Goal: Obtain resource: Obtain resource

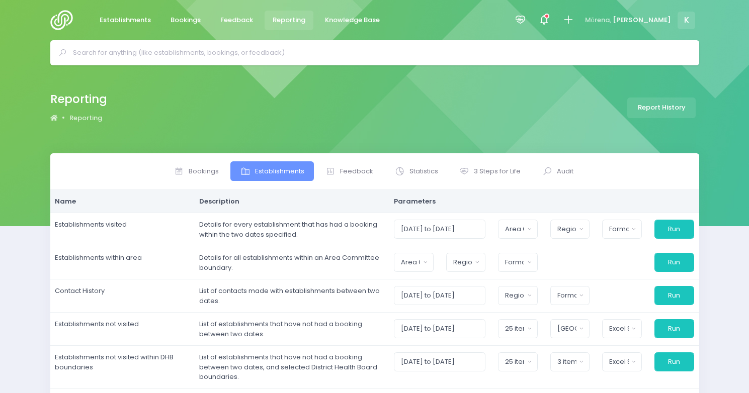
select select
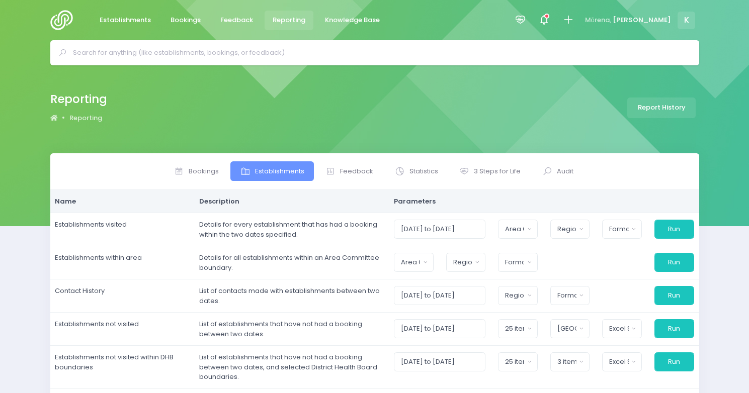
select select "excel"
select select "Waitemata"
select select "excel"
select select
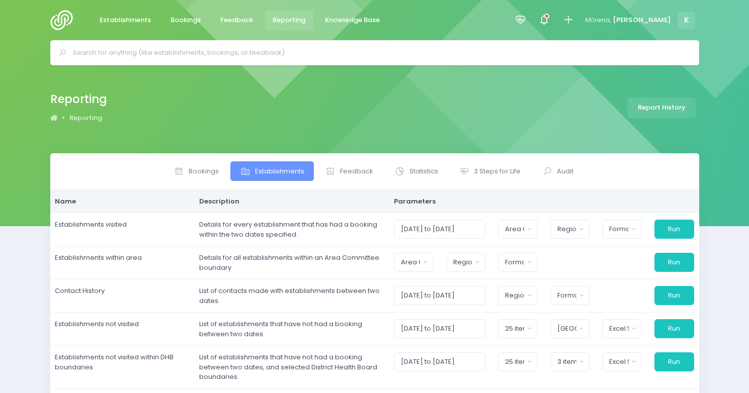
select select
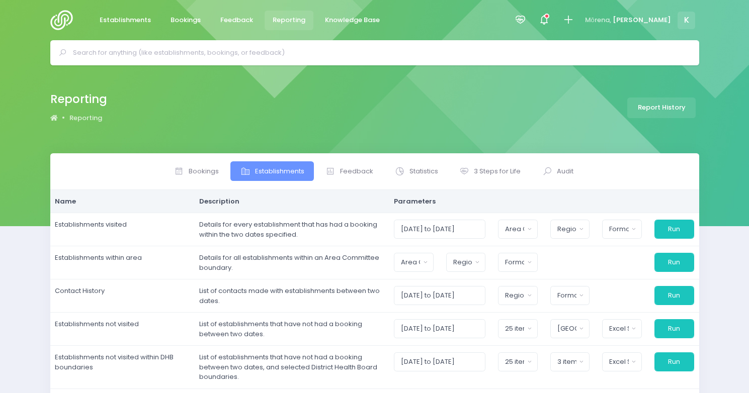
select select
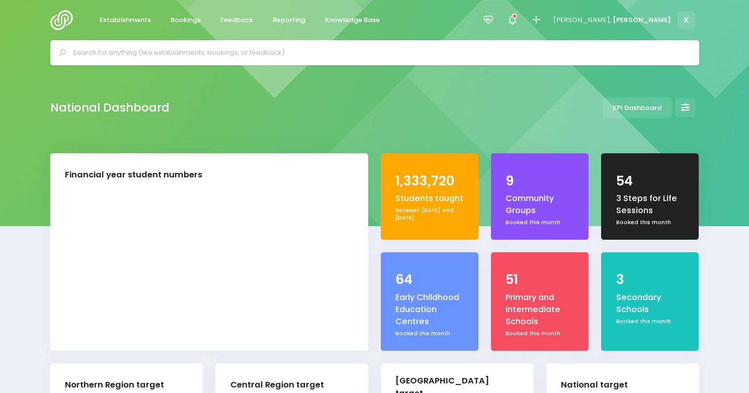
select select "5"
click at [278, 17] on span "Reporting" at bounding box center [288, 20] width 33 height 10
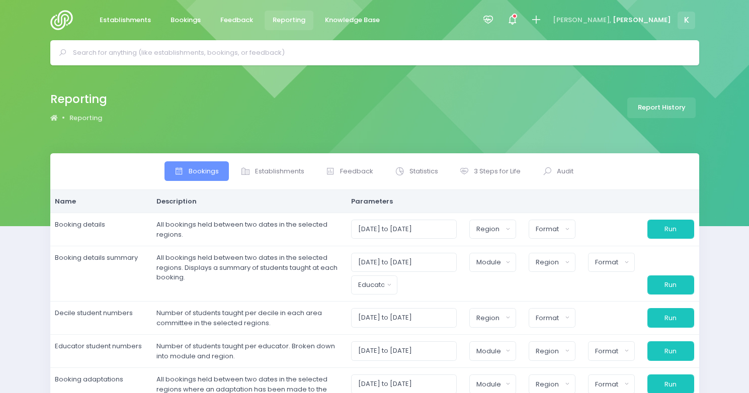
select select
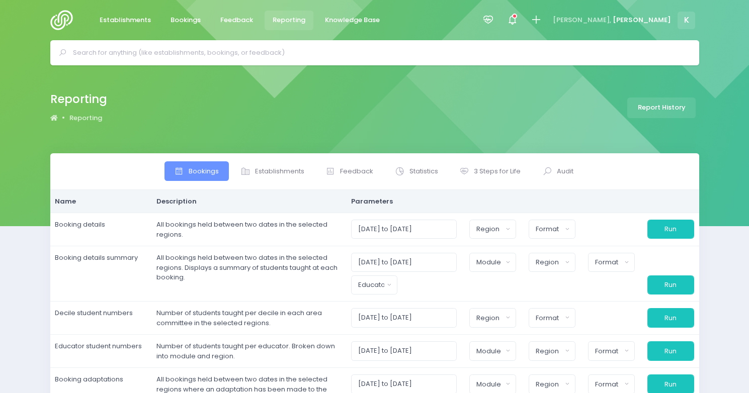
select select
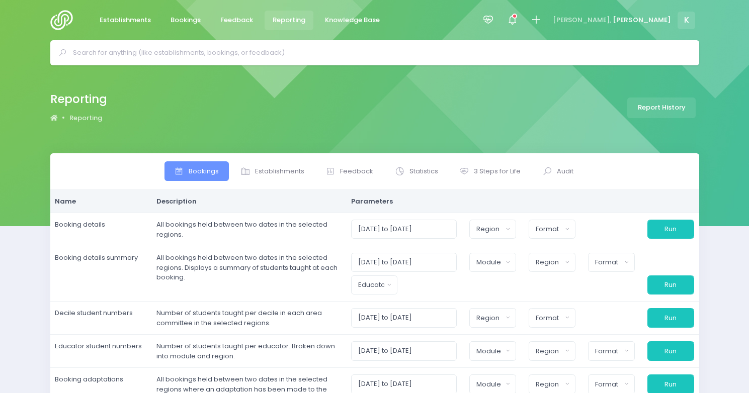
select select
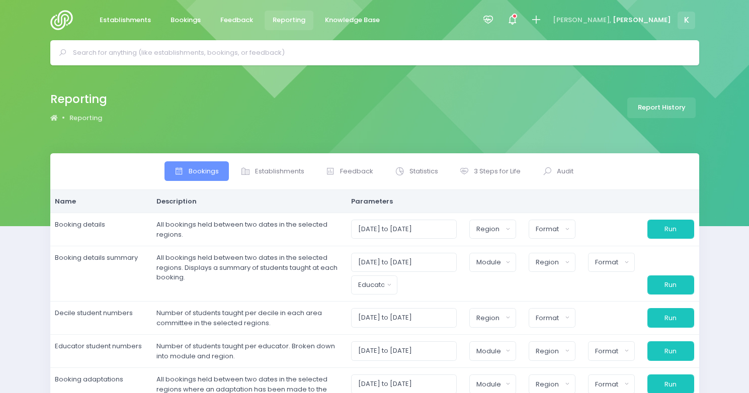
select select
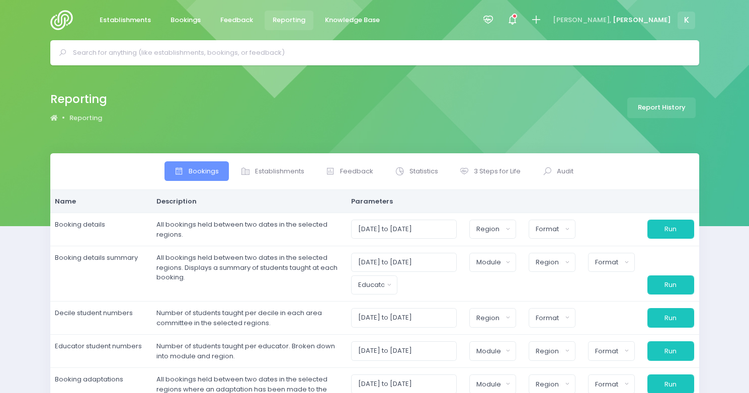
select select
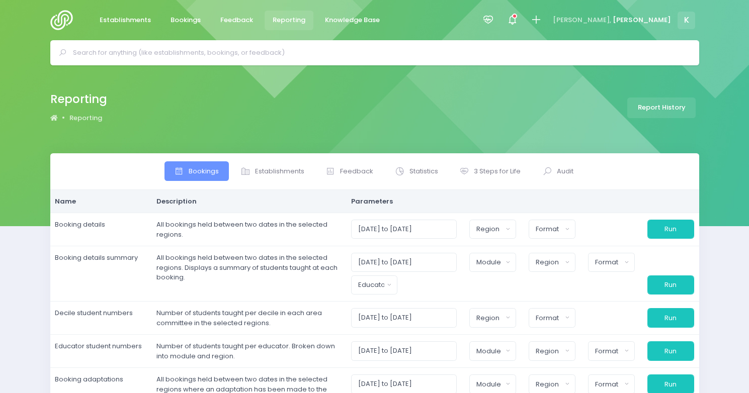
select select
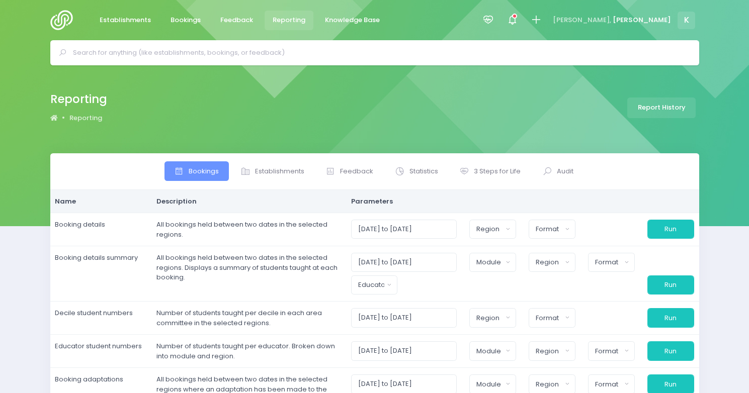
select select
click at [288, 172] on span "Establishments" at bounding box center [279, 171] width 49 height 10
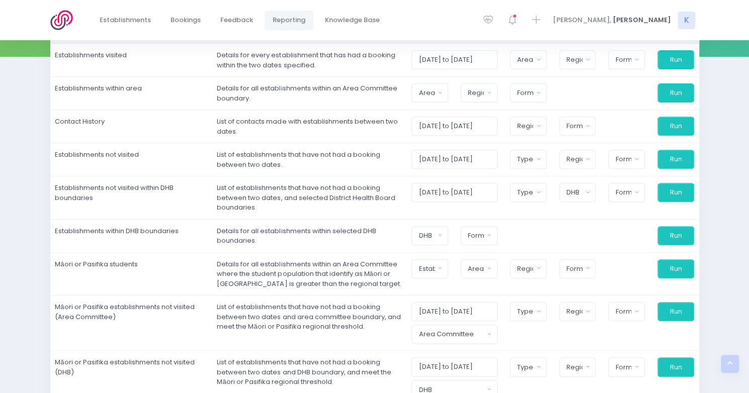
scroll to position [171, 0]
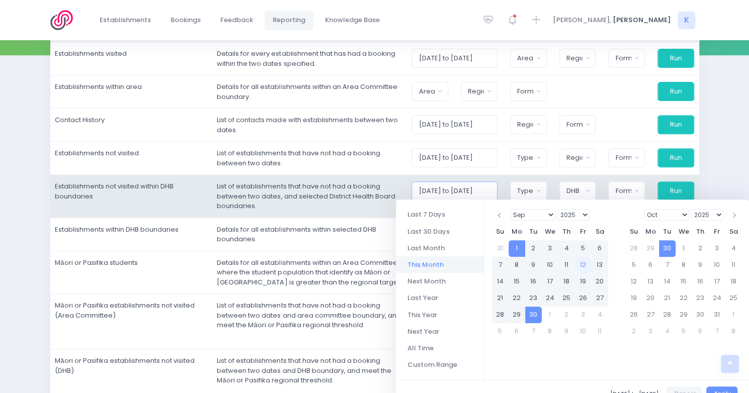
click at [468, 192] on input "[DATE] to [DATE]" at bounding box center [453, 190] width 85 height 19
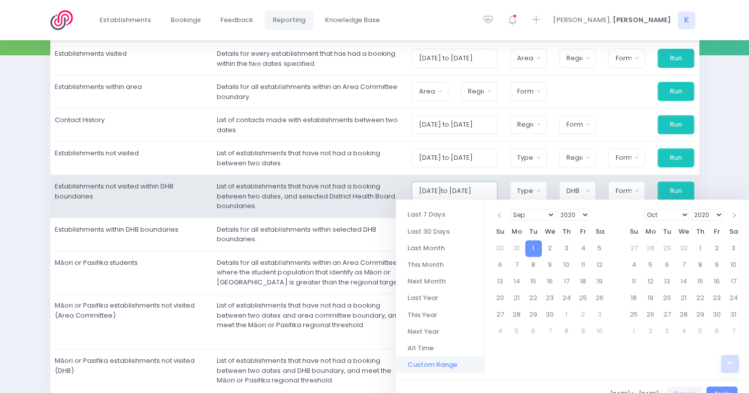
scroll to position [0, 15]
drag, startPoint x: 489, startPoint y: 190, endPoint x: 497, endPoint y: 190, distance: 8.5
click at [497, 190] on input "01/09/2020to 30/09/2025" at bounding box center [453, 190] width 85 height 19
click at [497, 187] on input "01/09/2020to 30/09/2025" at bounding box center [453, 190] width 85 height 19
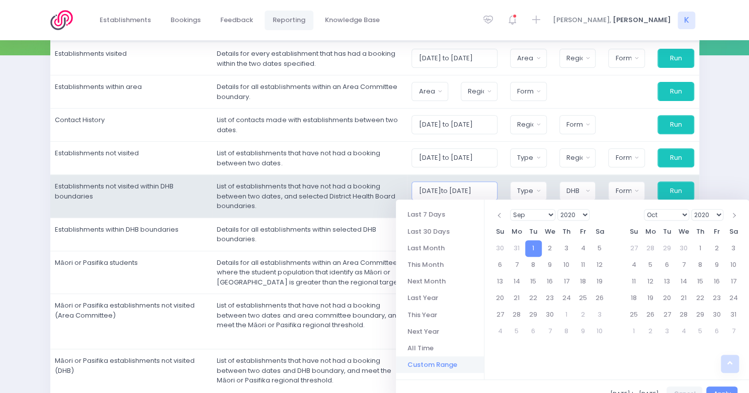
type input "01/09/2020 to 01/09/2020"
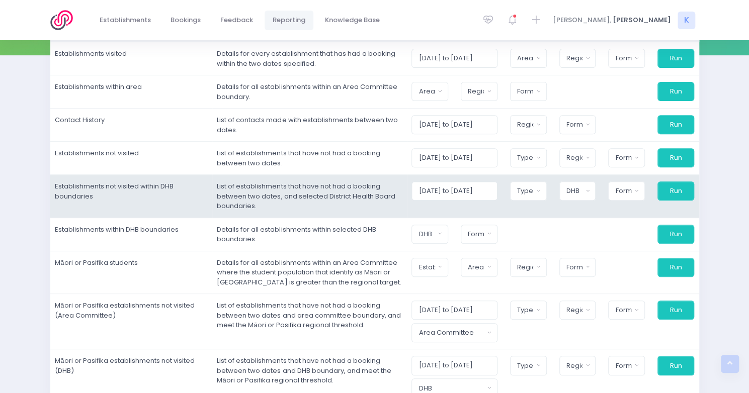
scroll to position [0, 0]
click at [503, 187] on div "01/09/2020 to 01/09/2020" at bounding box center [454, 190] width 98 height 19
click at [533, 191] on div "Type" at bounding box center [525, 191] width 16 height 10
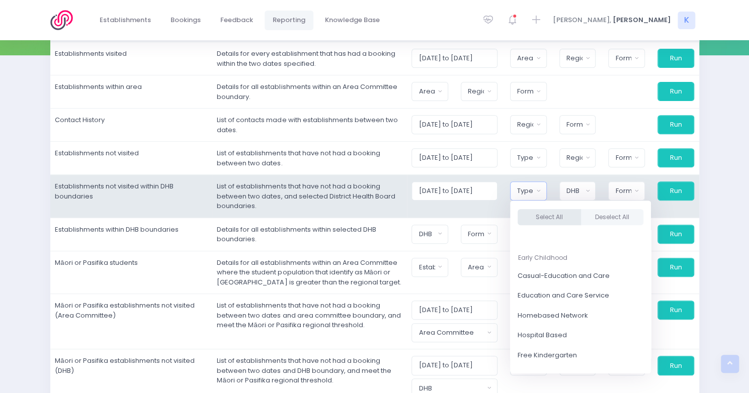
click at [579, 217] on button "Select All" at bounding box center [548, 217] width 63 height 17
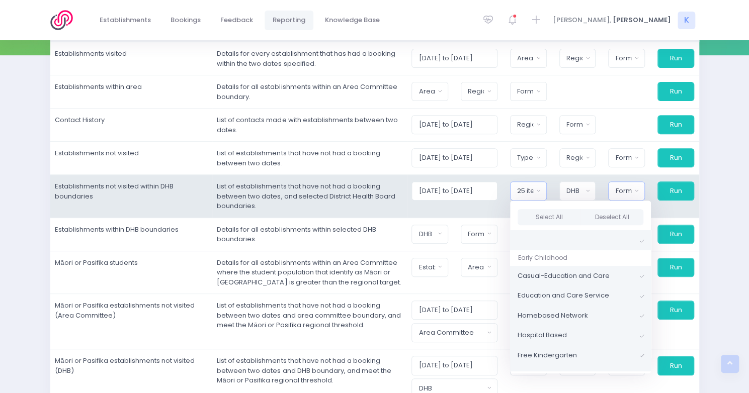
click at [619, 192] on div "Format" at bounding box center [623, 191] width 16 height 10
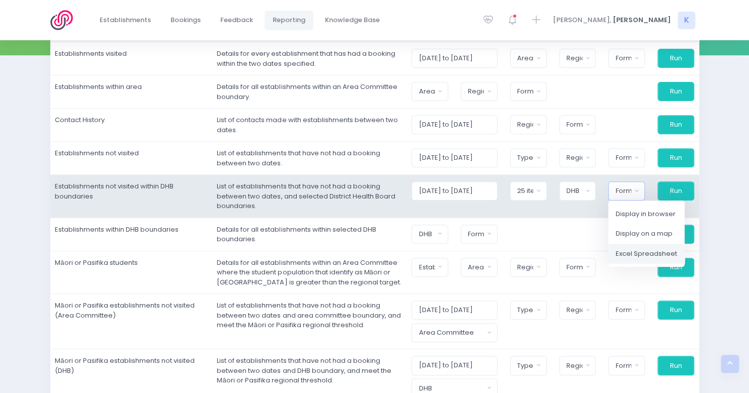
click at [627, 251] on span "Excel Spreadsheet" at bounding box center [645, 254] width 61 height 10
select select "excel"
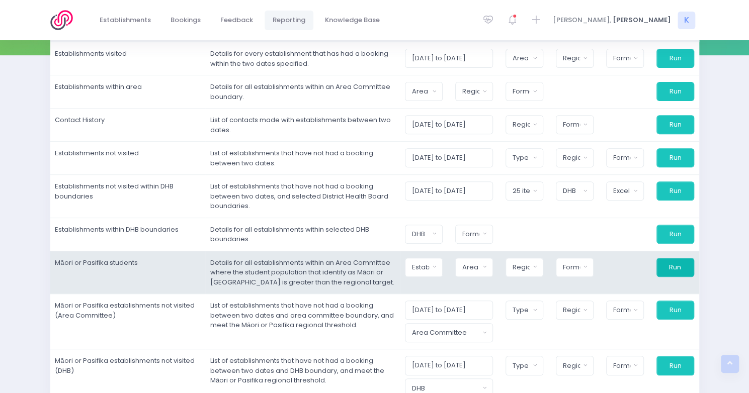
click at [668, 271] on button "Run" at bounding box center [675, 267] width 38 height 19
click at [442, 263] on button "Establishment Type" at bounding box center [424, 267] width 38 height 19
select select
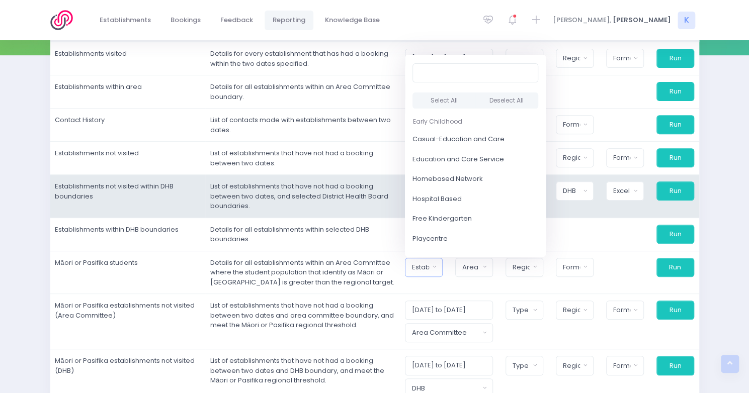
click at [360, 205] on td "List of establishments that have not had a booking between two dates, and selec…" at bounding box center [302, 196] width 195 height 43
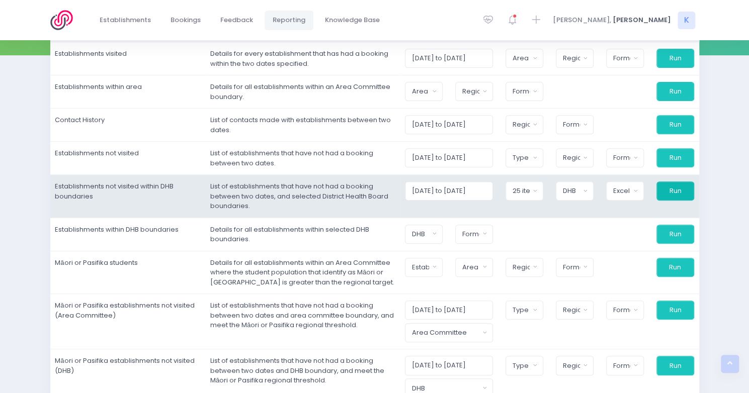
click at [670, 193] on button "Run" at bounding box center [675, 190] width 38 height 19
click at [580, 192] on div "DHB" at bounding box center [571, 191] width 17 height 10
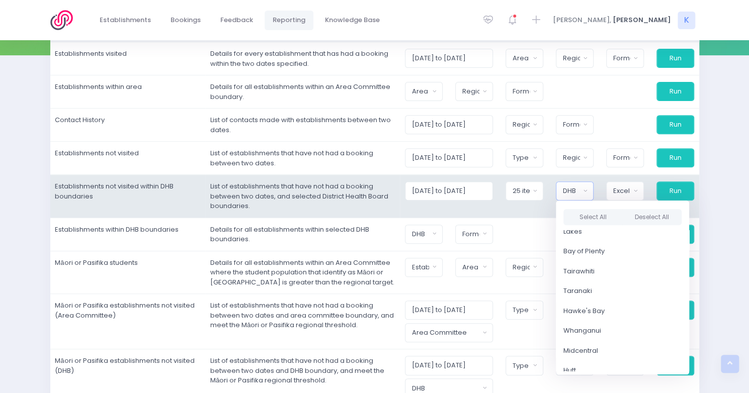
scroll to position [118, 0]
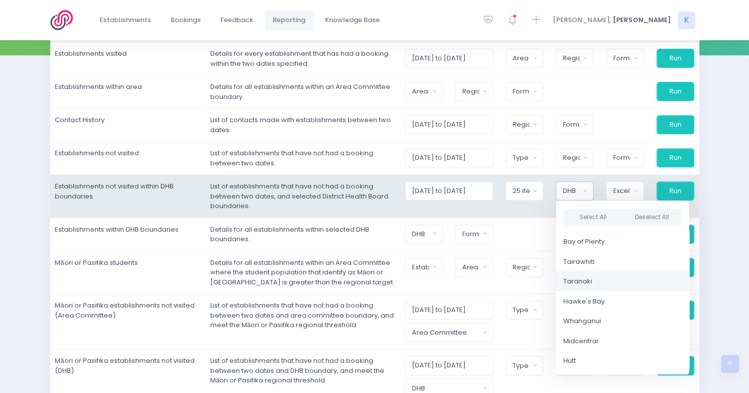
click at [588, 280] on span "Taranaki" at bounding box center [577, 282] width 29 height 10
select select "Taranaki"
click at [680, 186] on button "Run" at bounding box center [675, 190] width 38 height 19
